Goal: Check status: Check status

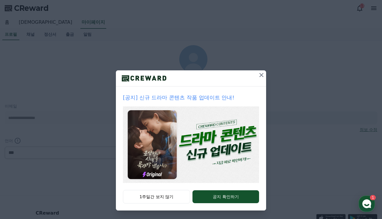
select select "**********"
click at [259, 76] on icon at bounding box center [261, 75] width 4 height 4
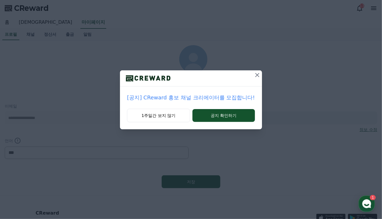
click at [256, 74] on icon at bounding box center [257, 75] width 7 height 7
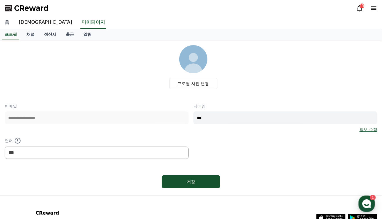
click at [6, 22] on link "홈" at bounding box center [7, 22] width 14 height 12
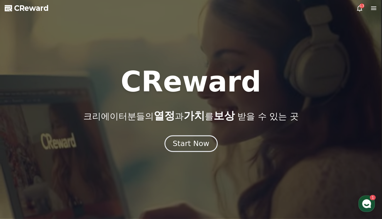
click at [198, 144] on div "Start Now" at bounding box center [191, 144] width 36 height 10
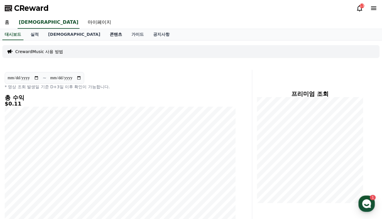
click at [105, 34] on link "콘텐츠" at bounding box center [116, 34] width 22 height 11
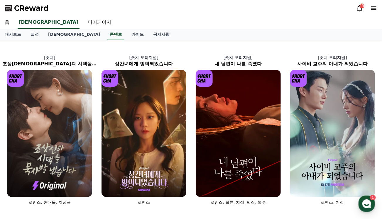
click at [33, 33] on link "실적" at bounding box center [35, 34] width 18 height 11
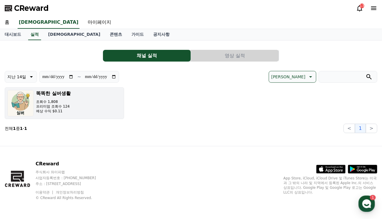
click at [48, 91] on h3 "똑똑한 실버생활" at bounding box center [53, 93] width 35 height 7
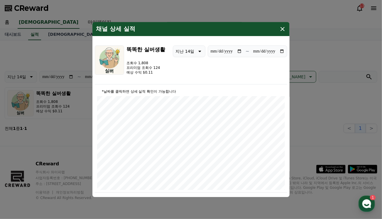
click at [284, 28] on icon "modal" at bounding box center [283, 29] width 4 height 4
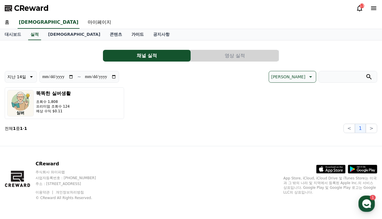
click at [127, 34] on link "가이드" at bounding box center [138, 34] width 22 height 11
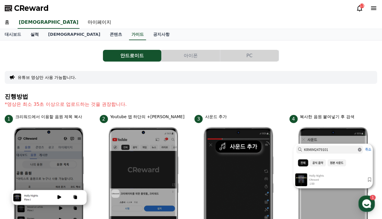
click at [35, 34] on link "실적" at bounding box center [35, 34] width 18 height 11
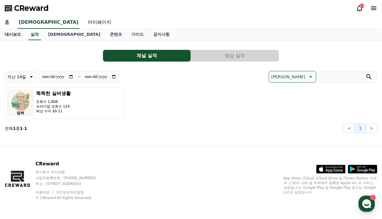
click at [13, 33] on link "대시보드" at bounding box center [13, 34] width 26 height 11
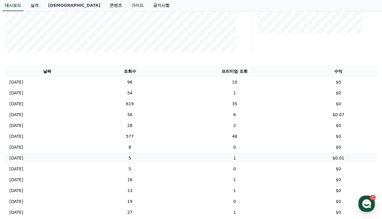
scroll to position [180, 0]
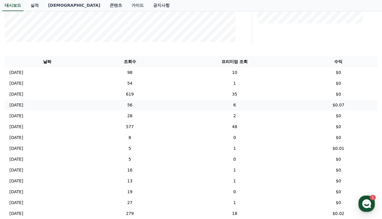
click at [22, 107] on p "[DATE]" at bounding box center [16, 105] width 14 height 6
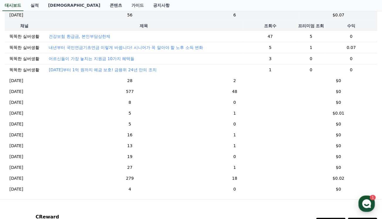
scroll to position [261, 0]
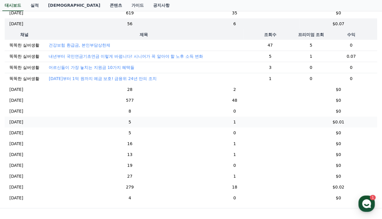
click at [23, 125] on p "[DATE]" at bounding box center [16, 122] width 14 height 6
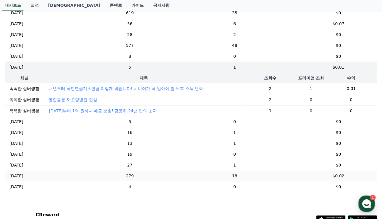
click at [23, 179] on p "[DATE]" at bounding box center [16, 176] width 14 height 6
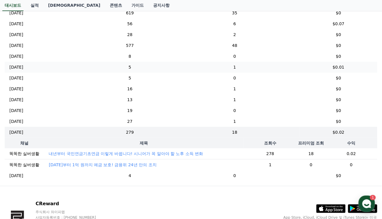
click at [21, 67] on p "[DATE]" at bounding box center [16, 67] width 14 height 6
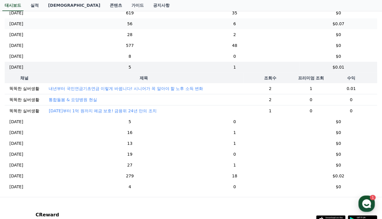
click at [23, 21] on p "[DATE]" at bounding box center [16, 24] width 14 height 6
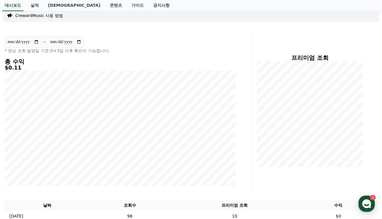
scroll to position [0, 0]
